Goal: Task Accomplishment & Management: Use online tool/utility

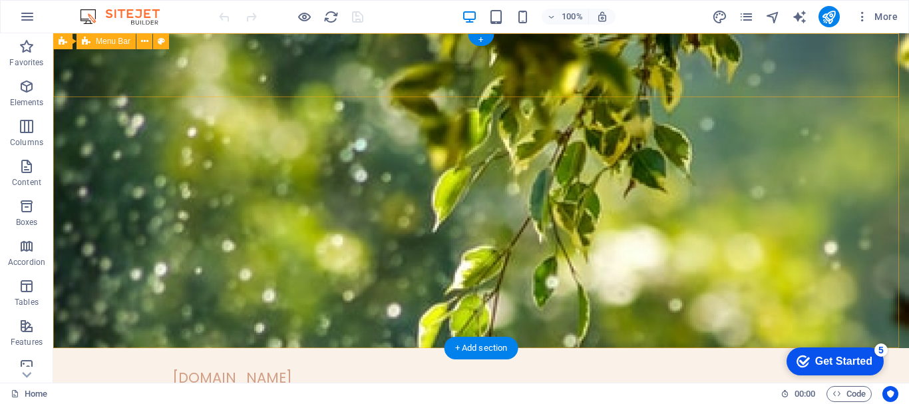
click at [132, 348] on div "[DOMAIN_NAME] Home About Blog Contact Menu" at bounding box center [480, 388] width 855 height 80
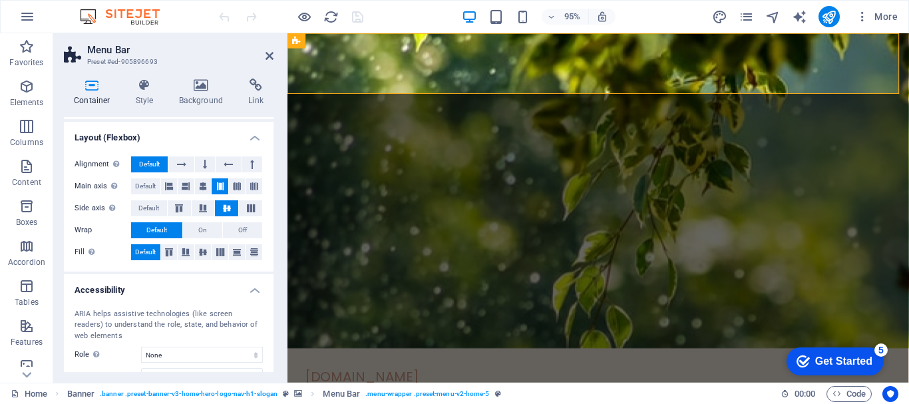
scroll to position [261, 0]
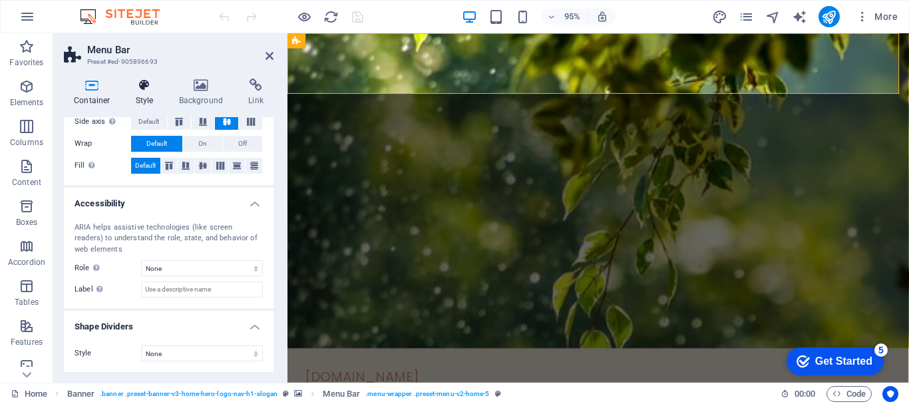
click at [145, 101] on h4 "Style" at bounding box center [147, 92] width 43 height 28
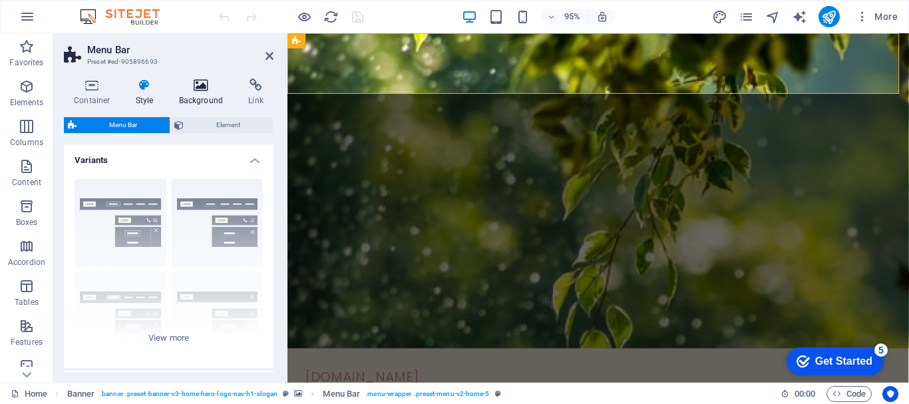
click at [207, 94] on h4 "Background" at bounding box center [204, 92] width 70 height 28
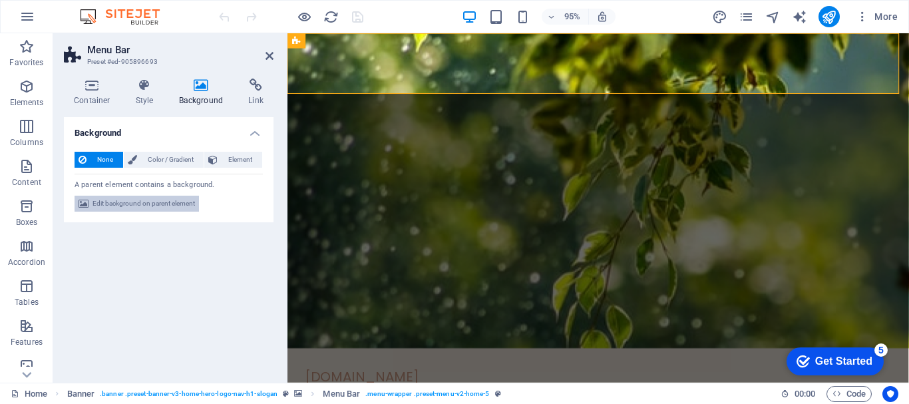
click at [180, 205] on span "Edit background on parent element" at bounding box center [143, 204] width 102 height 16
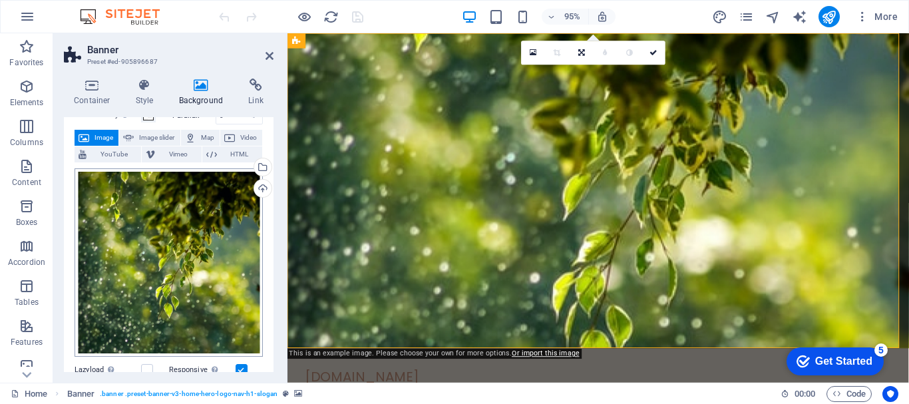
scroll to position [0, 0]
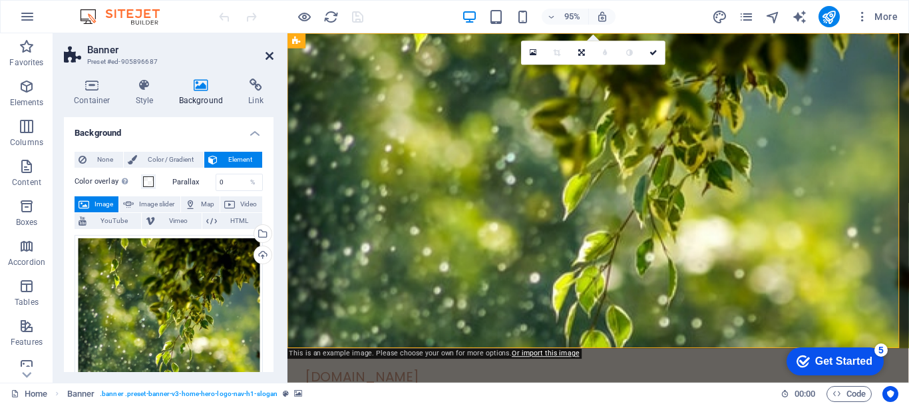
click at [267, 55] on icon at bounding box center [269, 56] width 8 height 11
click at [502, 365] on div "[DOMAIN_NAME] Home About Blog Contact Menu" at bounding box center [614, 405] width 654 height 80
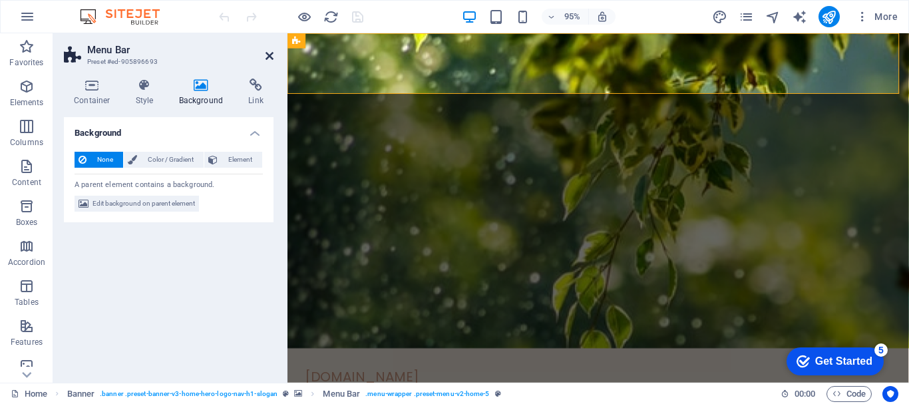
click at [273, 58] on icon at bounding box center [269, 56] width 8 height 11
